Goal: Task Accomplishment & Management: Use online tool/utility

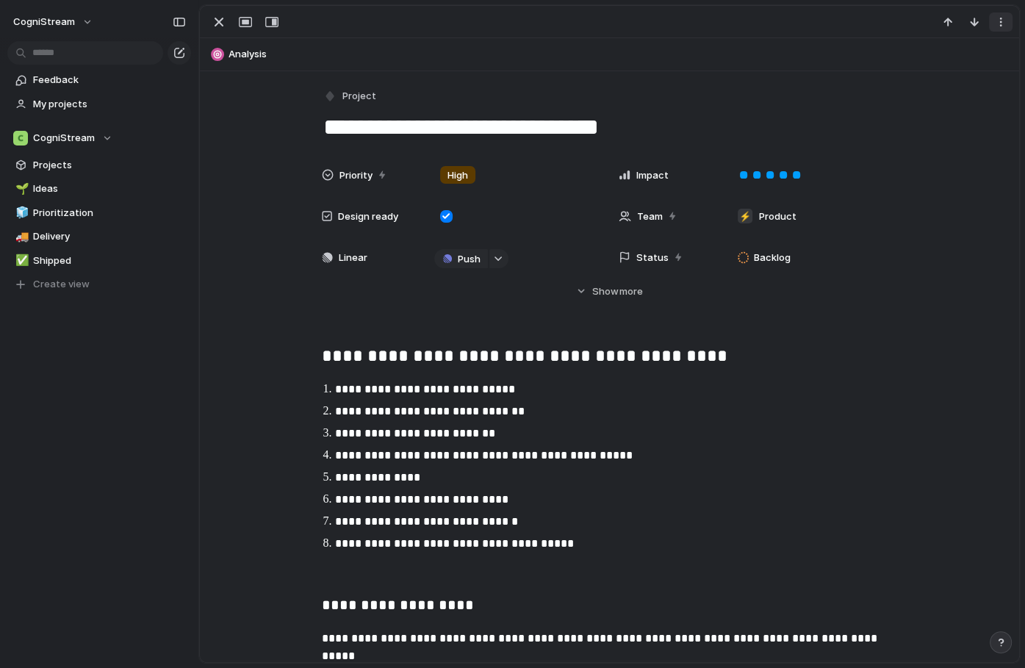
click at [999, 19] on div "button" at bounding box center [1001, 22] width 12 height 12
click at [999, 19] on div "Mark as duplicate Delete" at bounding box center [512, 334] width 1025 height 668
